Goal: Information Seeking & Learning: Learn about a topic

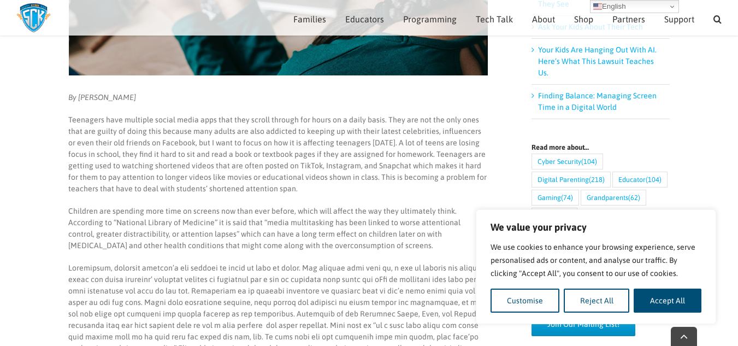
scroll to position [362, 0]
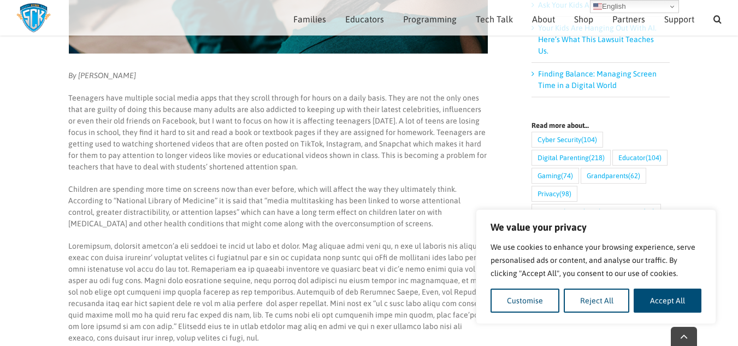
click at [721, 151] on main "How Social Media affects the Attention Span of Kids By [PERSON_NAME] Teenagers …" at bounding box center [369, 272] width 738 height 1104
click at [651, 299] on button "Accept All" at bounding box center [667, 300] width 68 height 24
checkbox input "true"
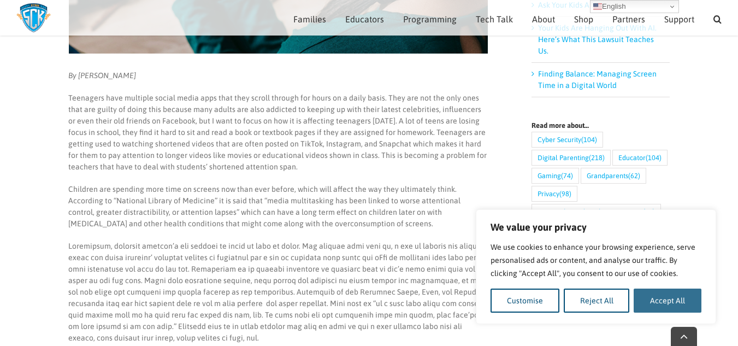
checkbox input "true"
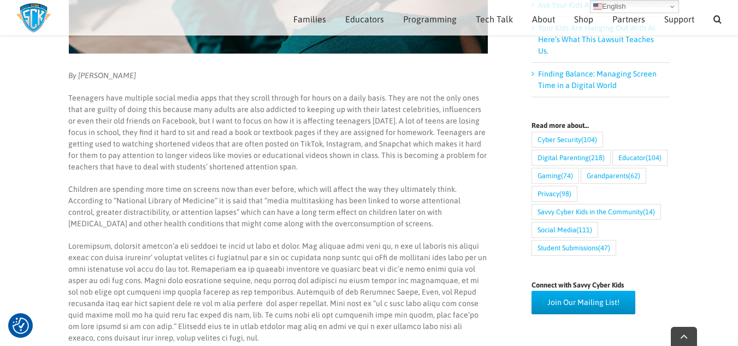
click at [651, 299] on div "Join Our Mailing List!" at bounding box center [600, 301] width 138 height 23
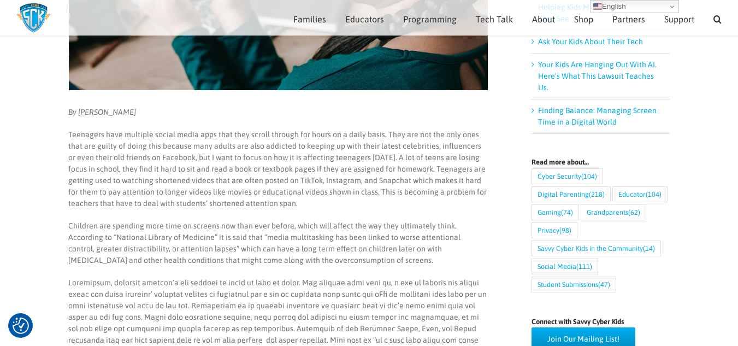
scroll to position [325, 0]
click at [307, 112] on p "By [PERSON_NAME]" at bounding box center [277, 112] width 419 height 11
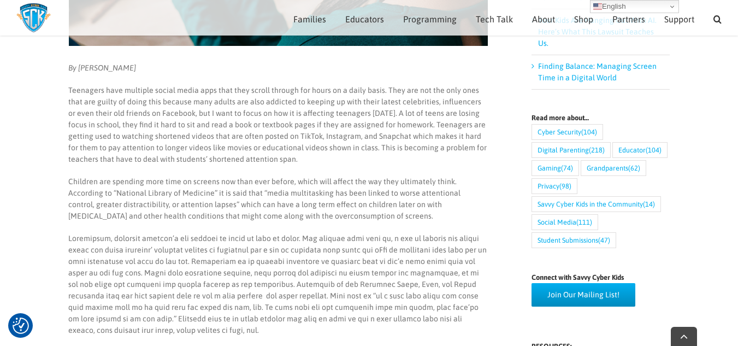
scroll to position [371, 0]
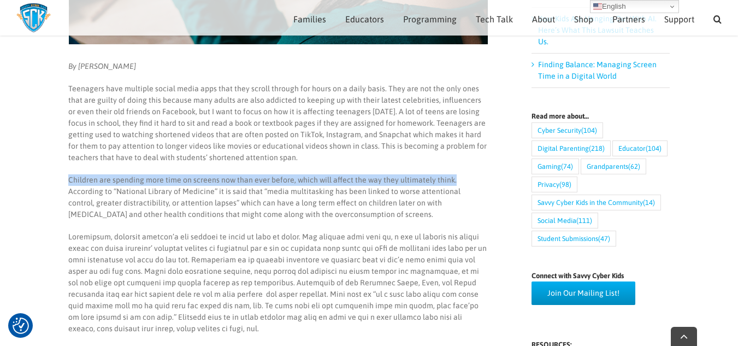
drag, startPoint x: 68, startPoint y: 176, endPoint x: 450, endPoint y: 180, distance: 382.2
copy p "Children are spending more time on screens now than ever before, which will aff…"
